Goal: Browse casually

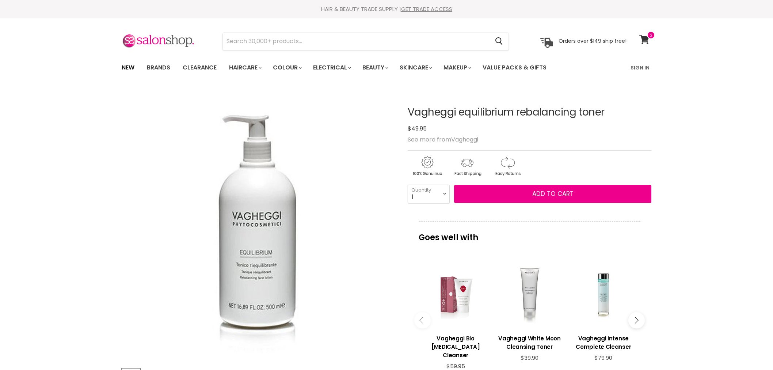
drag, startPoint x: 0, startPoint y: 0, endPoint x: 127, endPoint y: 68, distance: 143.7
click at [127, 68] on link "New" at bounding box center [128, 67] width 24 height 15
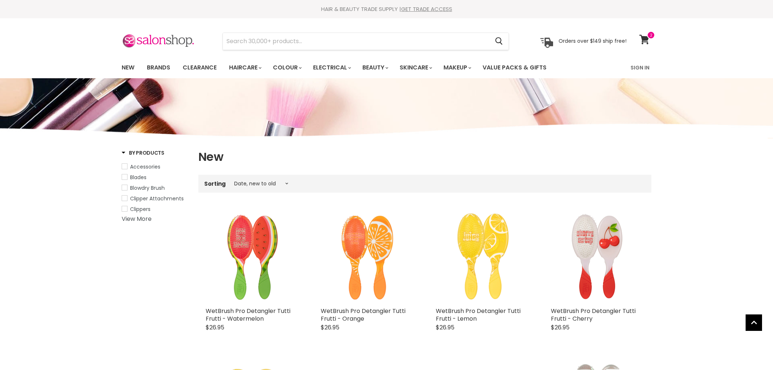
select select "created-descending"
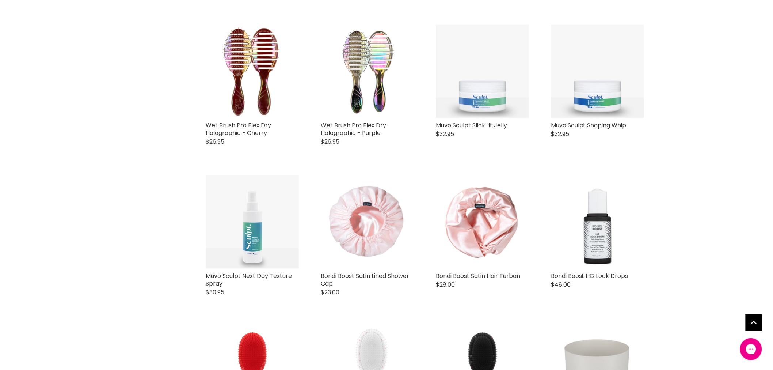
scroll to position [609, 0]
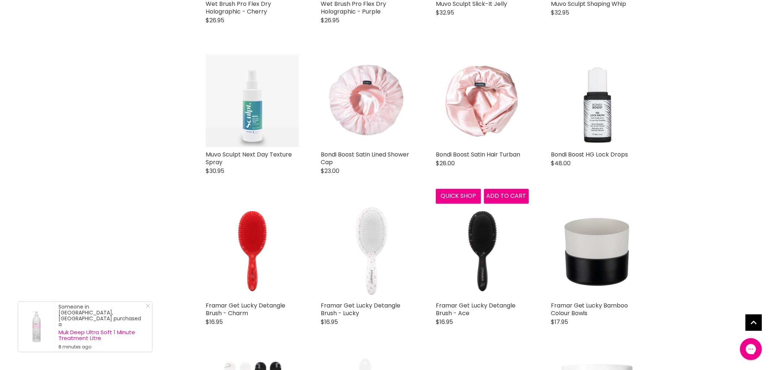
click at [475, 103] on img "Main content" at bounding box center [482, 100] width 93 height 93
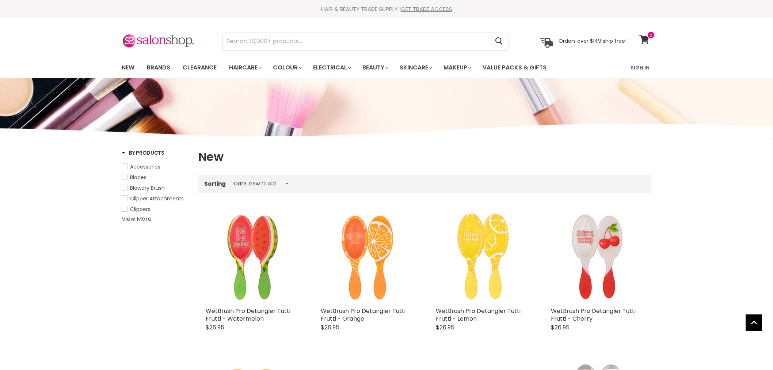
select select "created-descending"
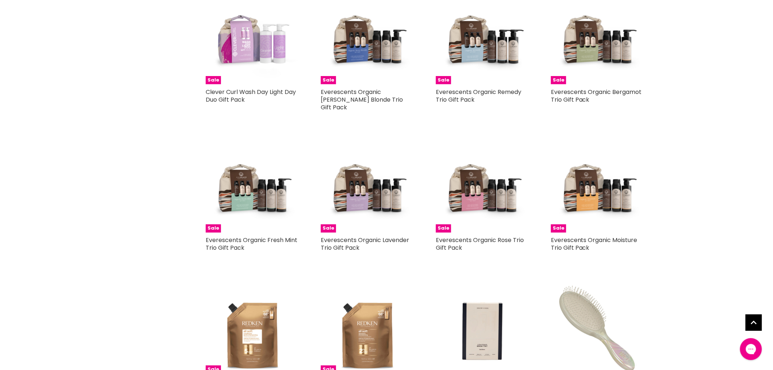
scroll to position [1589, 0]
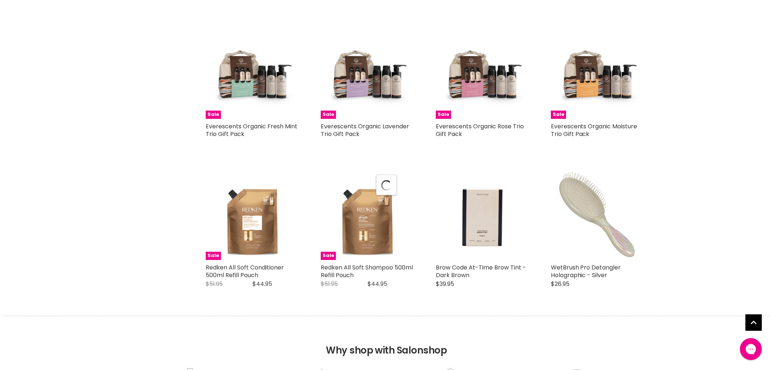
scroll to position [1711, 0]
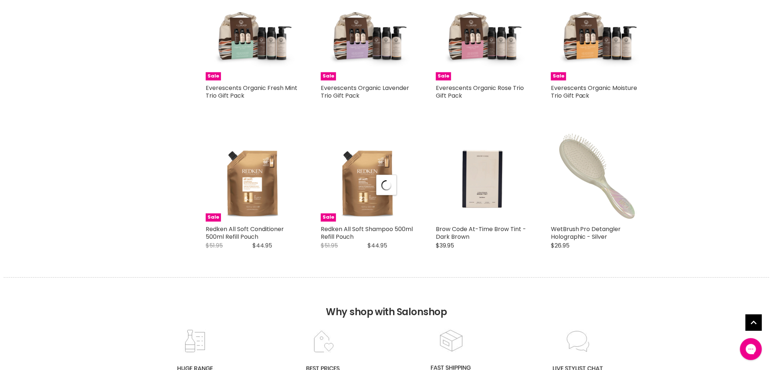
select select "created-descending"
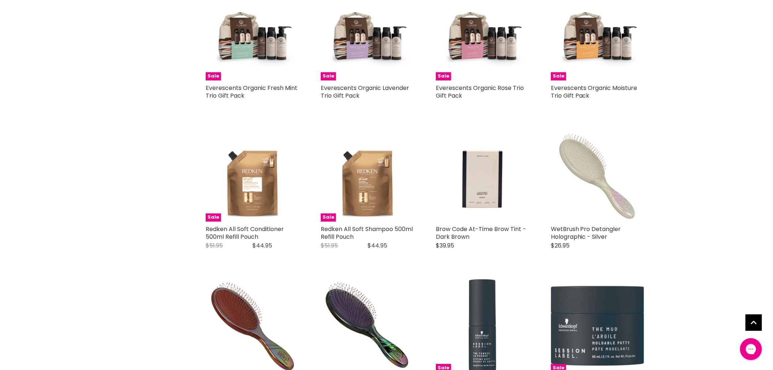
scroll to position [1874, 0]
